Goal: Task Accomplishment & Management: Manage account settings

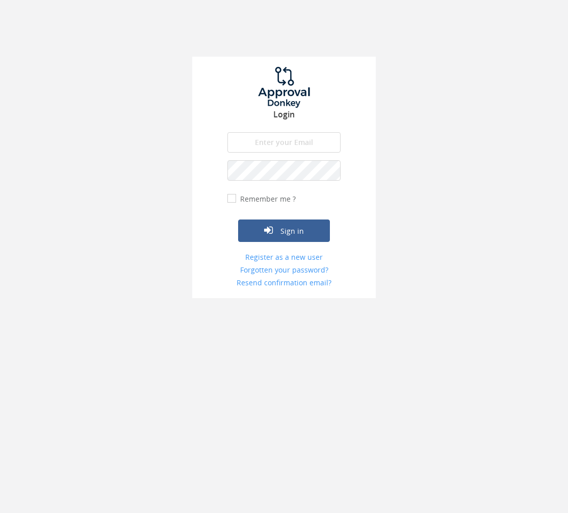
type input "[PERSON_NAME][EMAIL_ADDRESS][DOMAIN_NAME]"
click at [262, 268] on link "Forgotten your password?" at bounding box center [283, 270] width 113 height 10
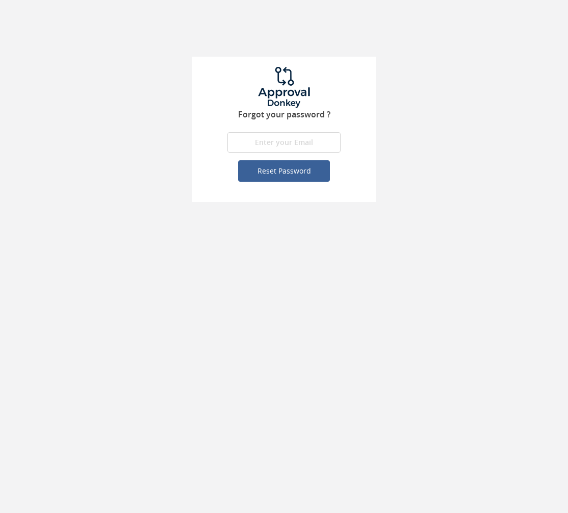
type input "[PERSON_NAME][EMAIL_ADDRESS][DOMAIN_NAME]"
click at [244, 240] on body "Forgot your password ? [PERSON_NAME][EMAIL_ADDRESS][DOMAIN_NAME] The email is r…" at bounding box center [284, 256] width 568 height 513
click at [252, 167] on button "Reset Password" at bounding box center [284, 170] width 92 height 21
click at [263, 171] on button "Reset Password" at bounding box center [284, 170] width 92 height 21
click at [280, 173] on button "Reset Password" at bounding box center [284, 170] width 92 height 21
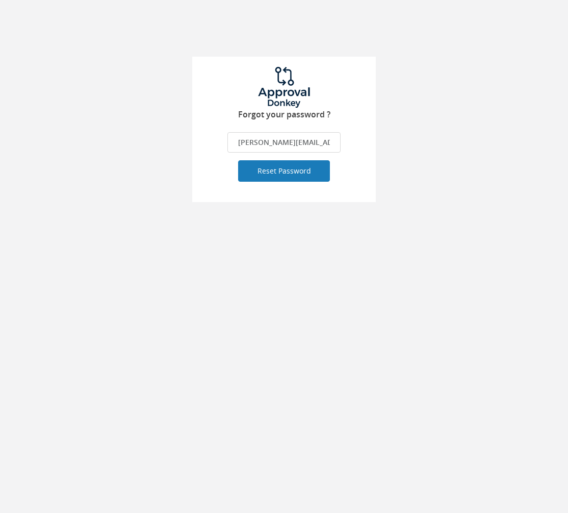
click at [280, 173] on div at bounding box center [284, 256] width 568 height 513
